Goal: Register for event/course

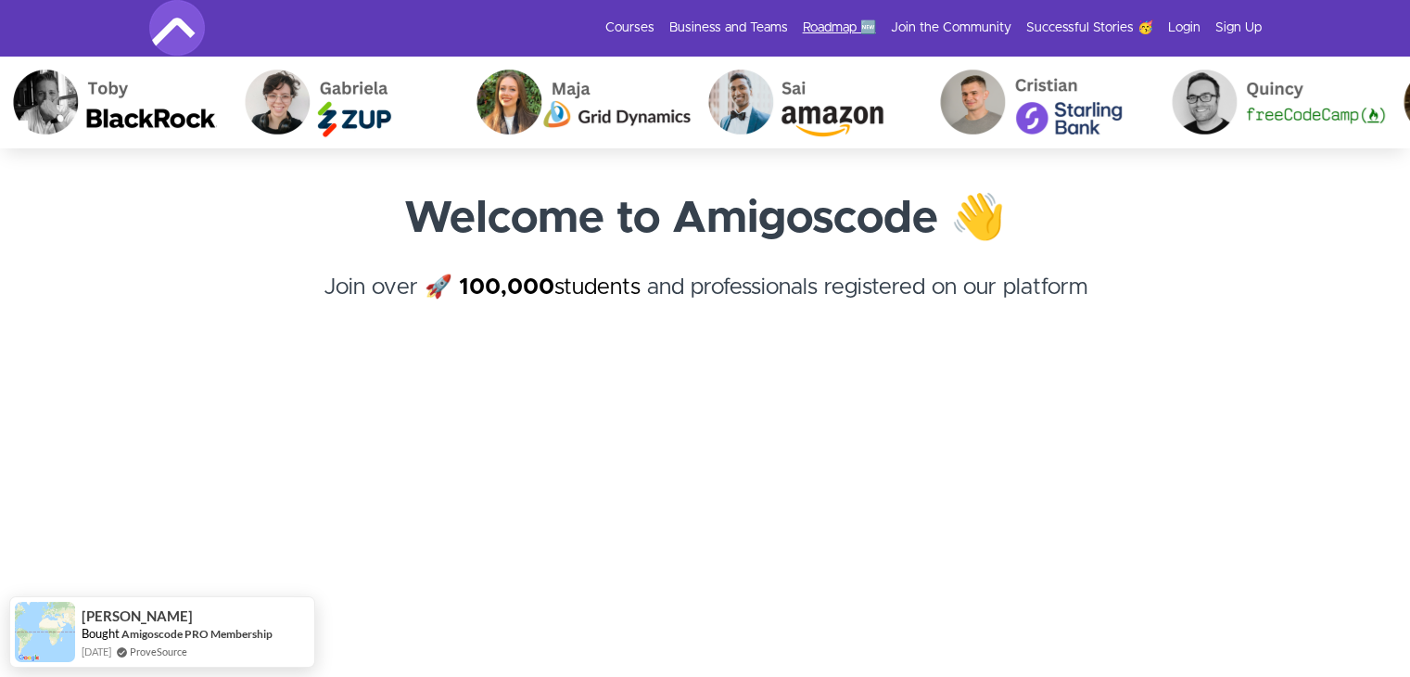
click at [832, 19] on link "Roadmap 🆕" at bounding box center [839, 28] width 73 height 19
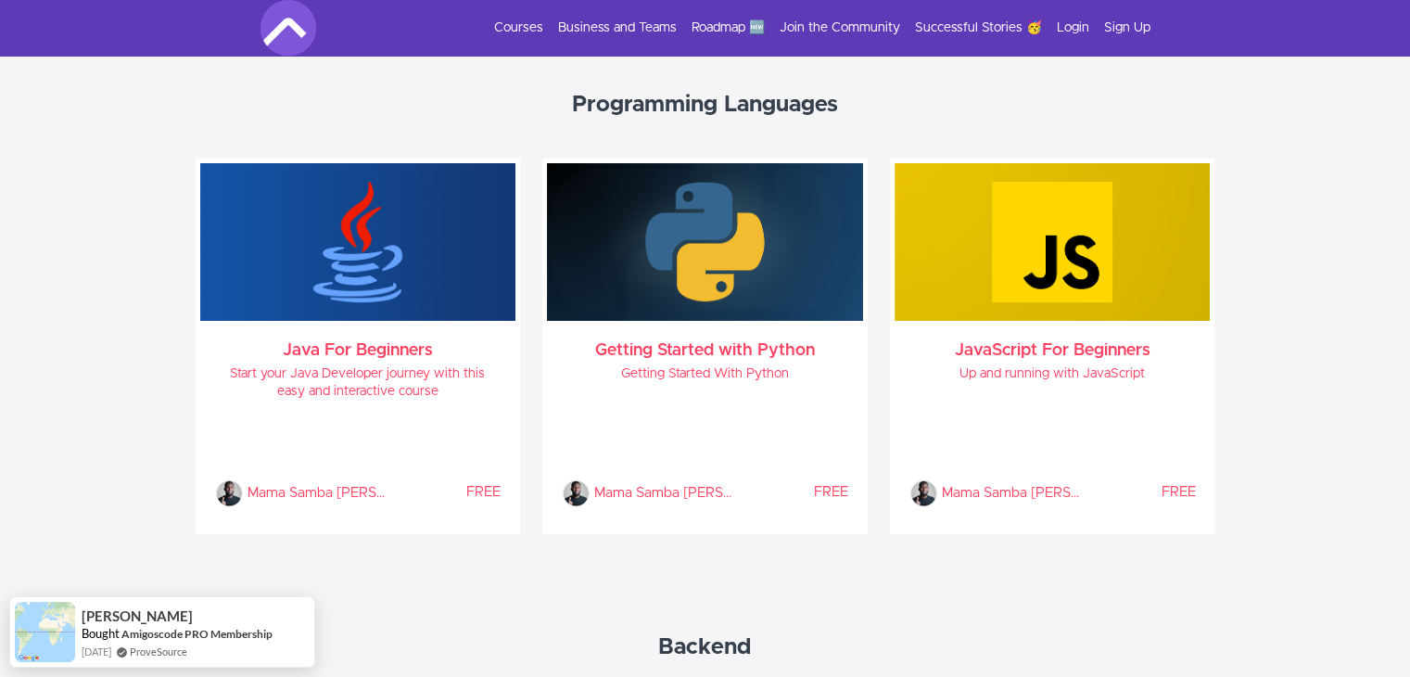
scroll to position [883, 0]
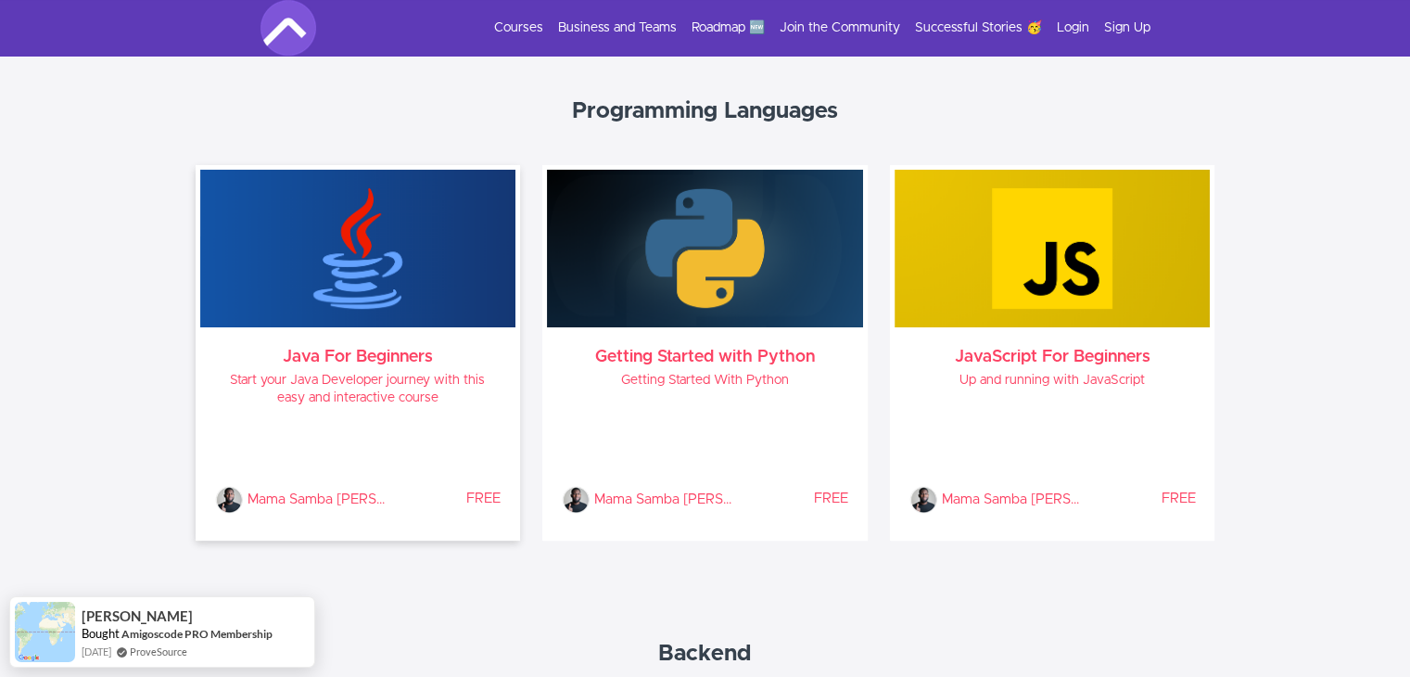
click at [308, 396] on h4 "Start your Java Developer journey with this easy and interactive course" at bounding box center [358, 389] width 287 height 35
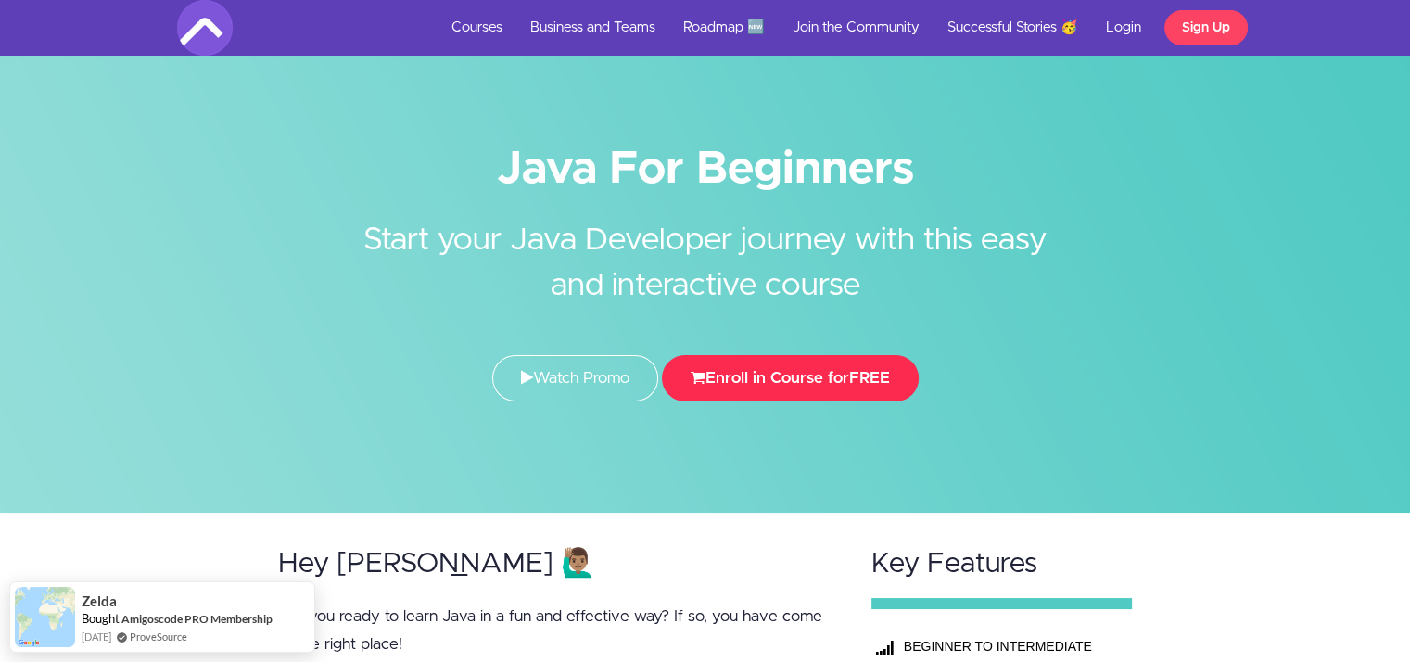
click at [757, 370] on button "Enroll in Course for FREE" at bounding box center [790, 378] width 257 height 46
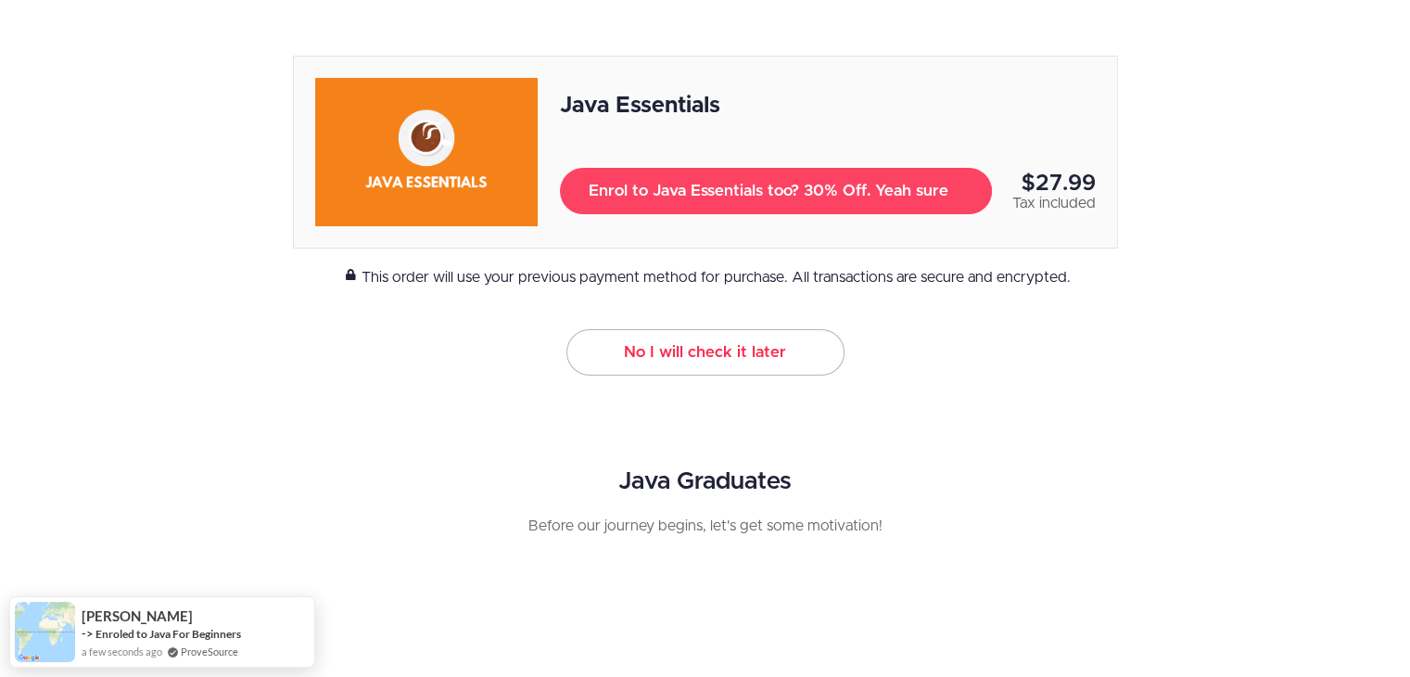
scroll to position [291, 0]
click at [766, 342] on link "No I will check it later" at bounding box center [706, 353] width 278 height 46
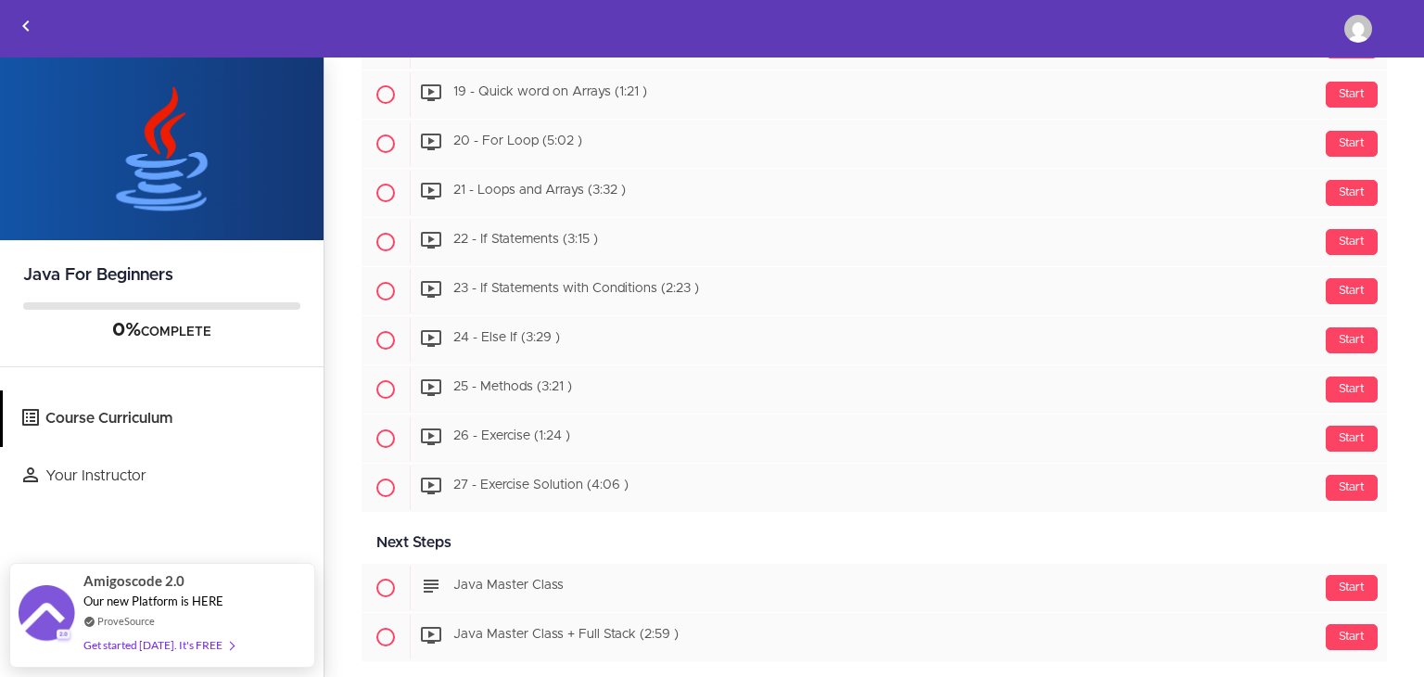
scroll to position [2181, 0]
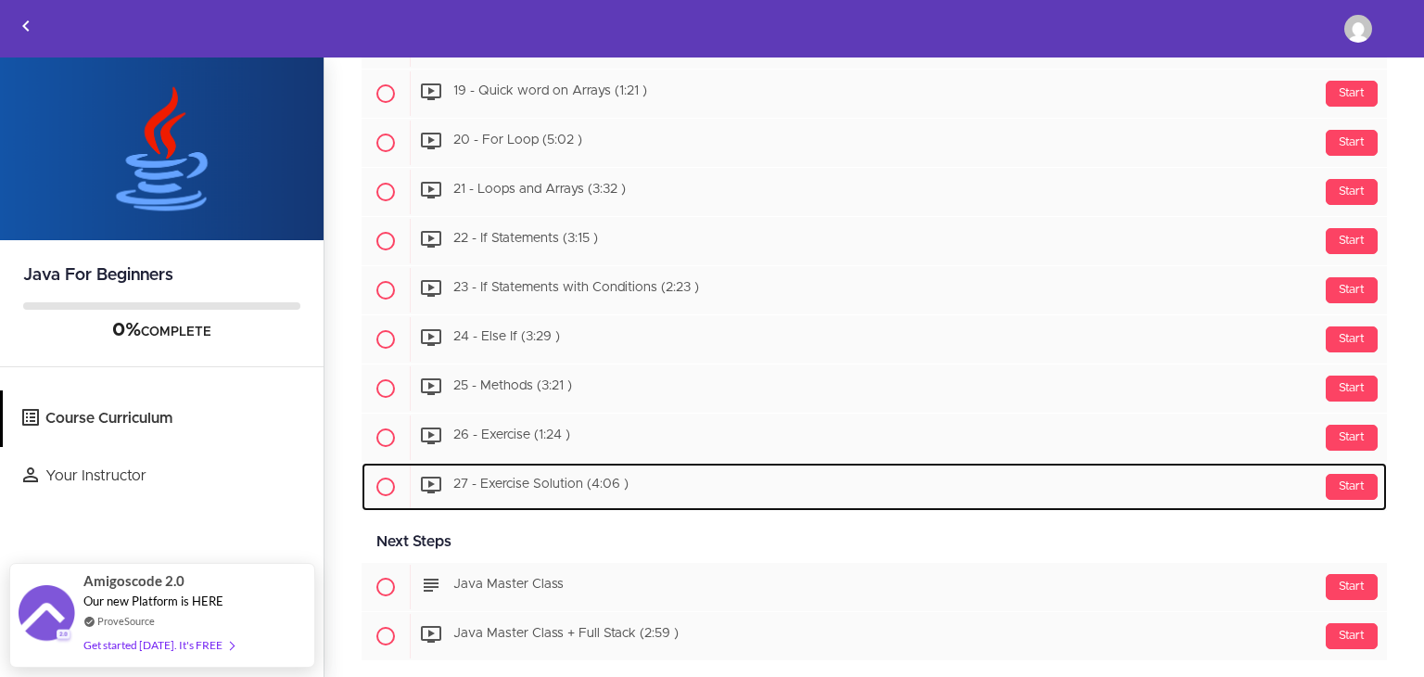
click at [950, 465] on div "Start 27 - Exercise Solution (4:06 )" at bounding box center [898, 487] width 977 height 45
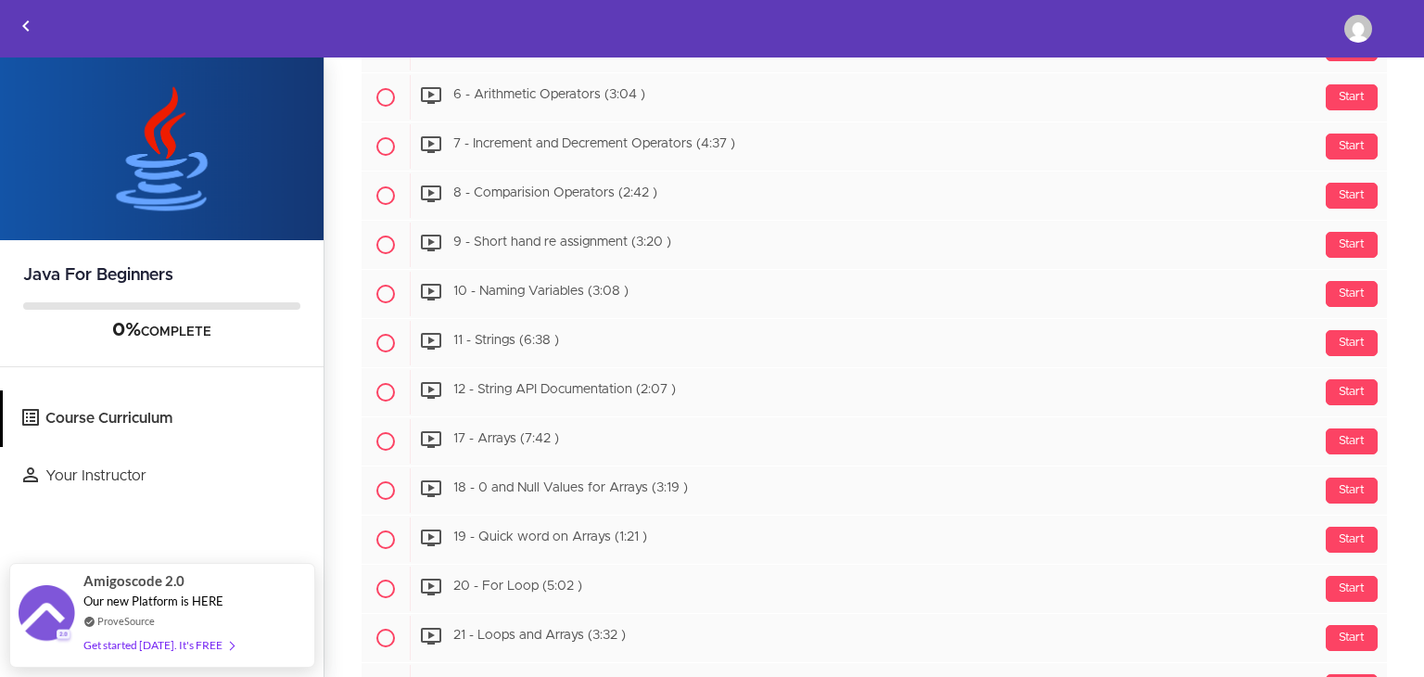
scroll to position [1590, 0]
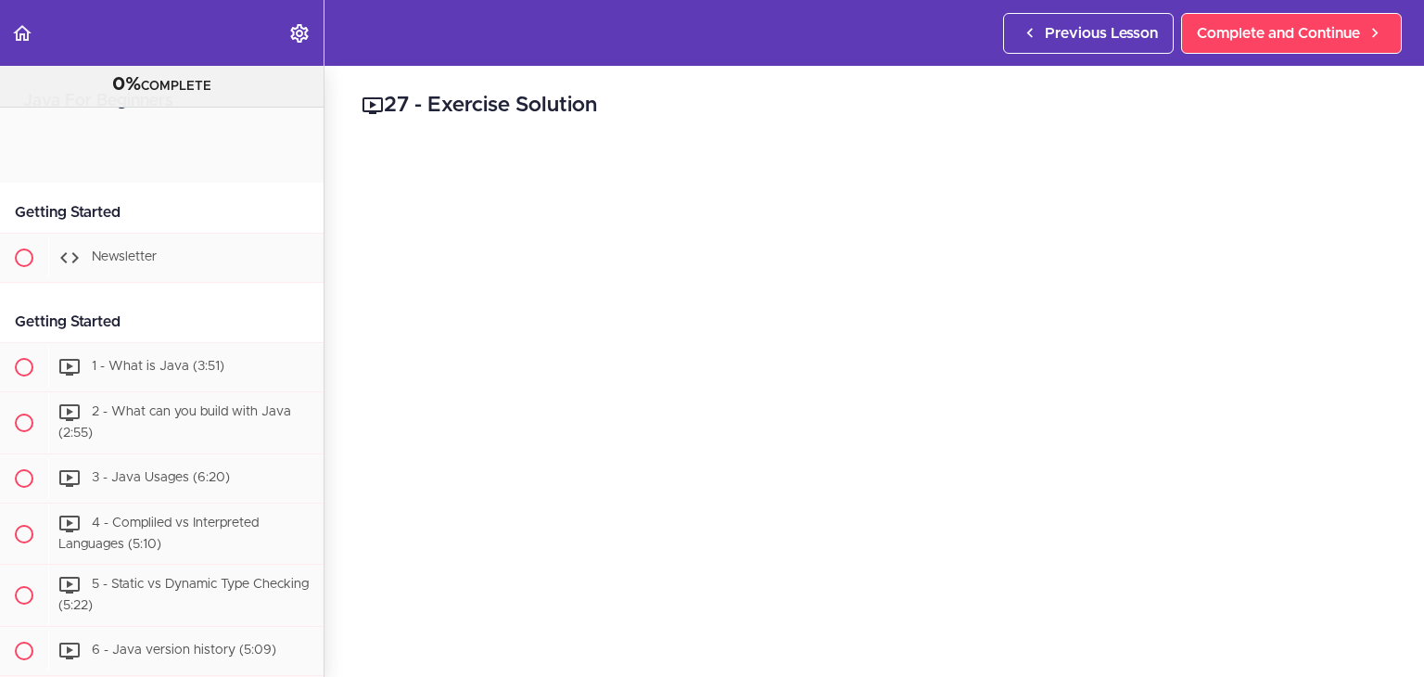
scroll to position [2523, 0]
